Goal: Information Seeking & Learning: Learn about a topic

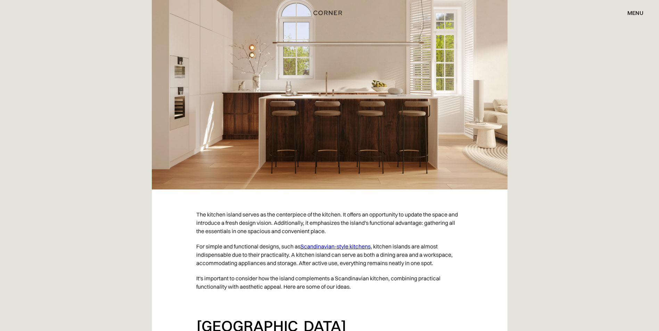
scroll to position [208, 0]
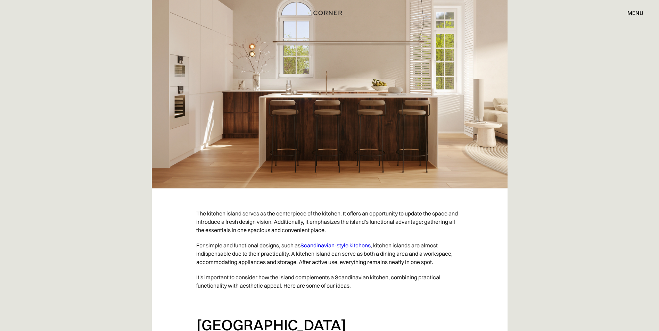
click at [343, 245] on link "Scandinavian-style kitchens" at bounding box center [335, 245] width 70 height 7
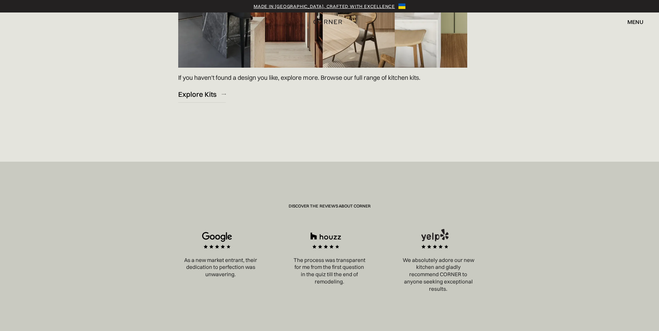
scroll to position [1007, 0]
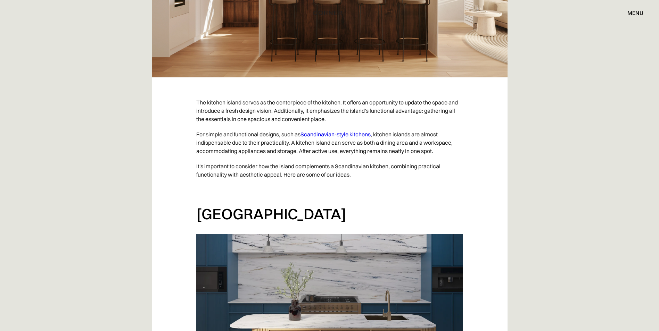
scroll to position [181, 0]
